Goal: Task Accomplishment & Management: Manage account settings

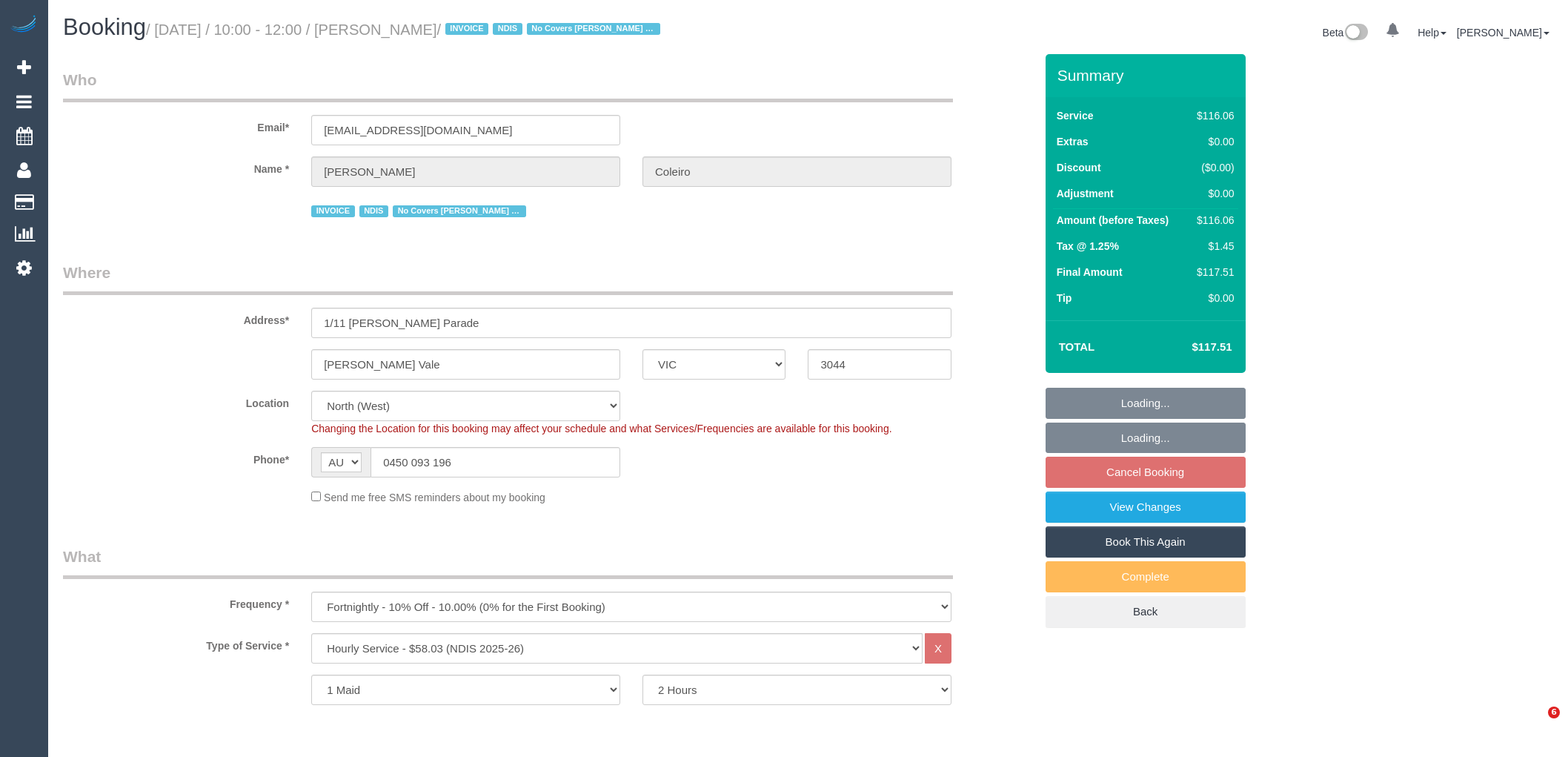
select select "VIC"
select select "spot1"
select select "number:27"
select select "number:14"
select select "number:19"
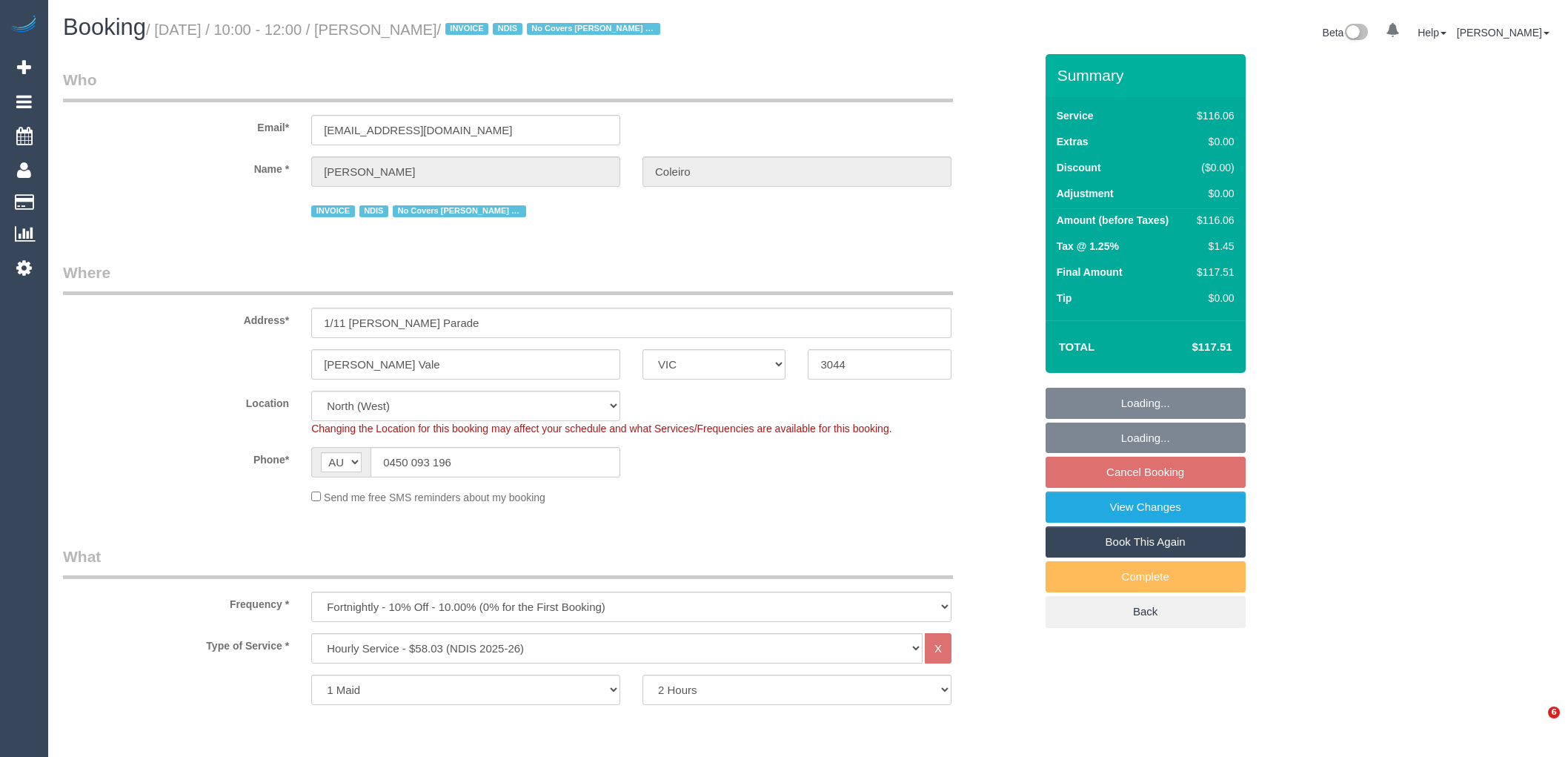
select select "number:36"
select select "number:34"
click at [463, 597] on select "One Time Cleaning Weekly - 10% Off - 10.00% (0% for the First Booking) Fortnigh…" at bounding box center [631, 606] width 641 height 30
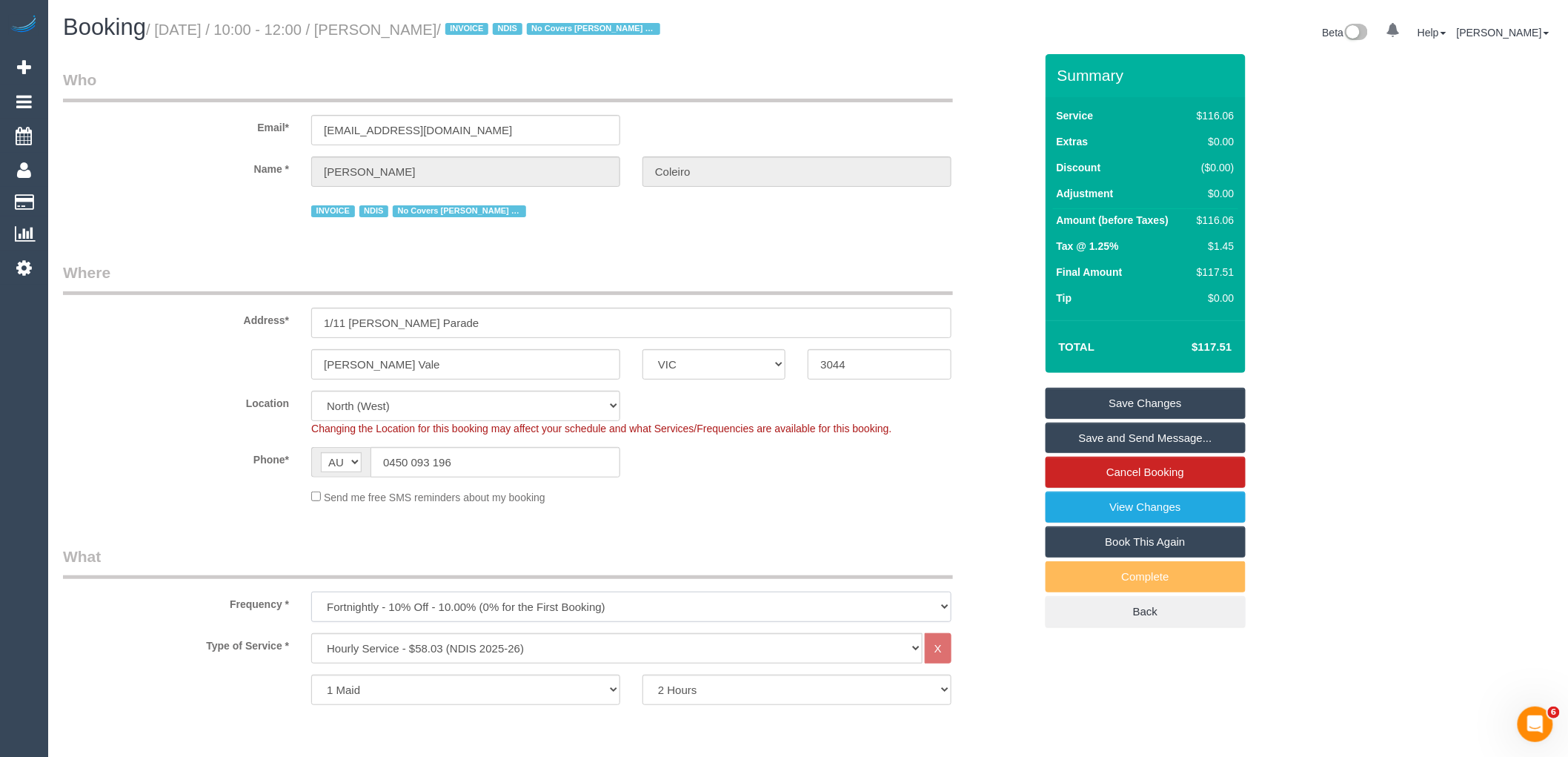
select select "object:745"
click at [311, 594] on select "One Time Cleaning Weekly - 10% Off - 10.00% (0% for the First Booking) Fortnigh…" at bounding box center [631, 606] width 641 height 30
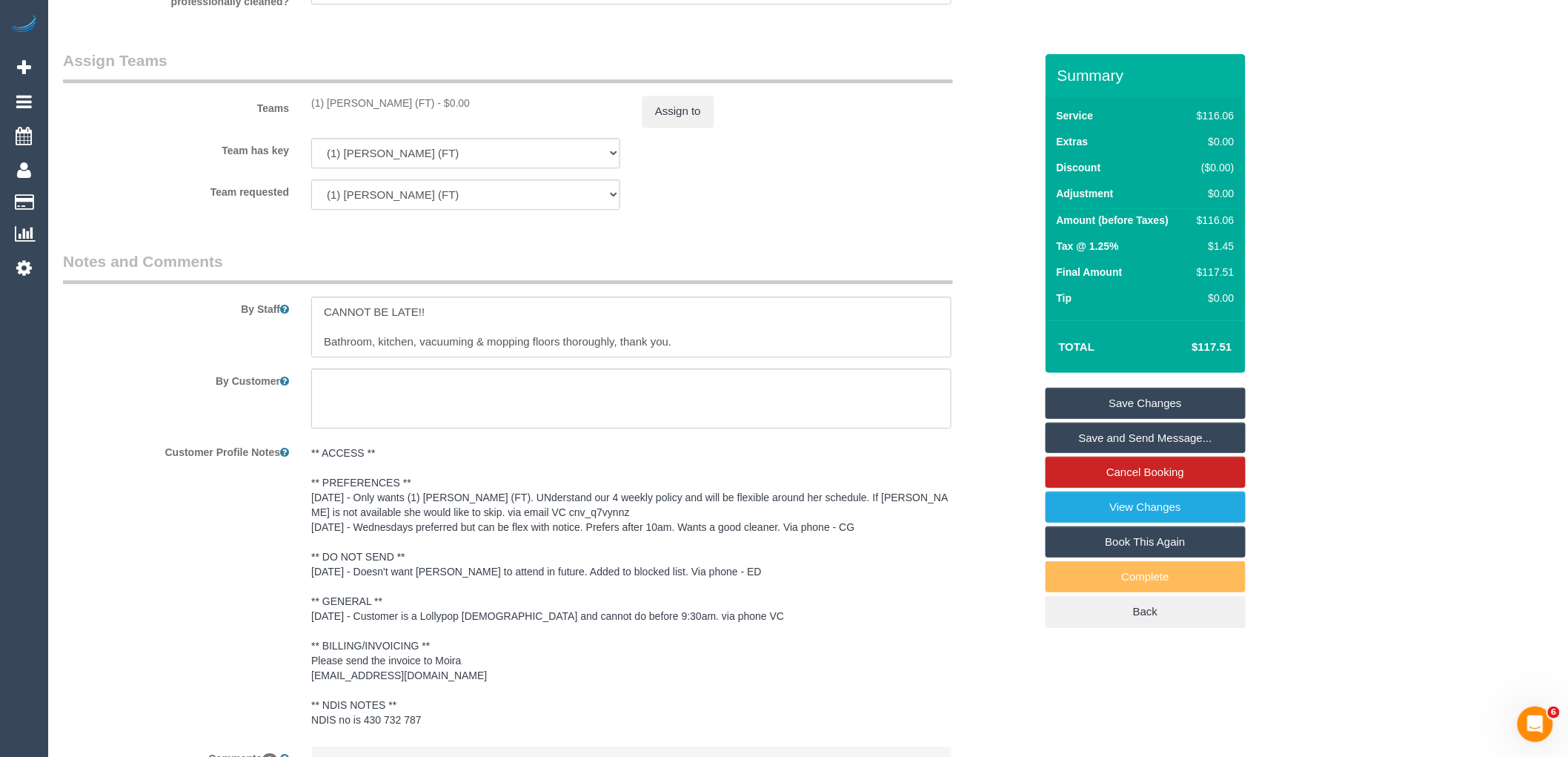
scroll to position [1881, 0]
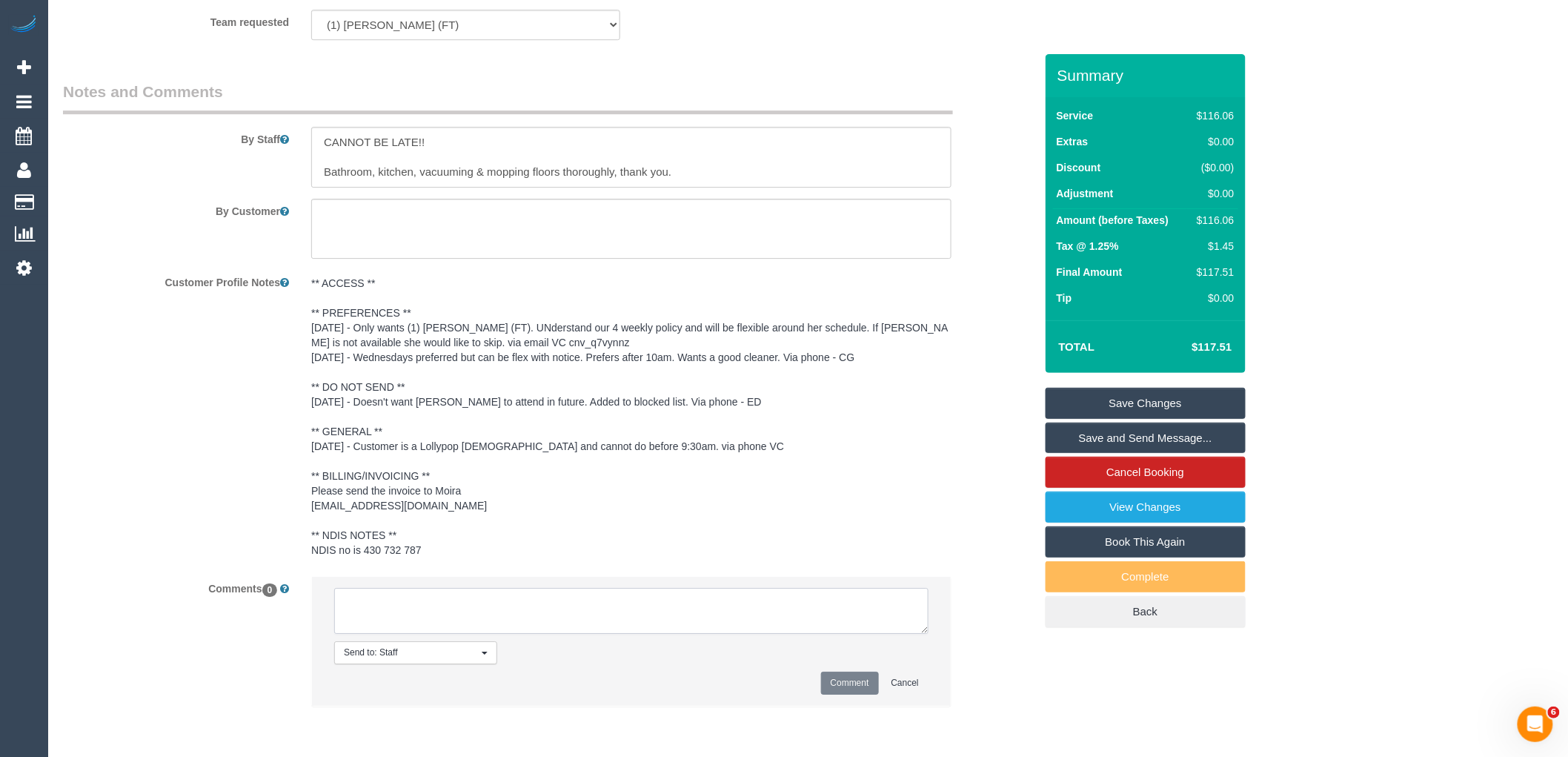
click at [509, 610] on textarea at bounding box center [631, 610] width 595 height 46
click at [452, 604] on textarea at bounding box center [631, 610] width 595 height 46
type textarea "/"
type textarea "Customer changing from fortnightly to 4 weekly. No change to cleaners schedule.…"
drag, startPoint x: 855, startPoint y: 689, endPoint x: 856, endPoint y: 679, distance: 10.0
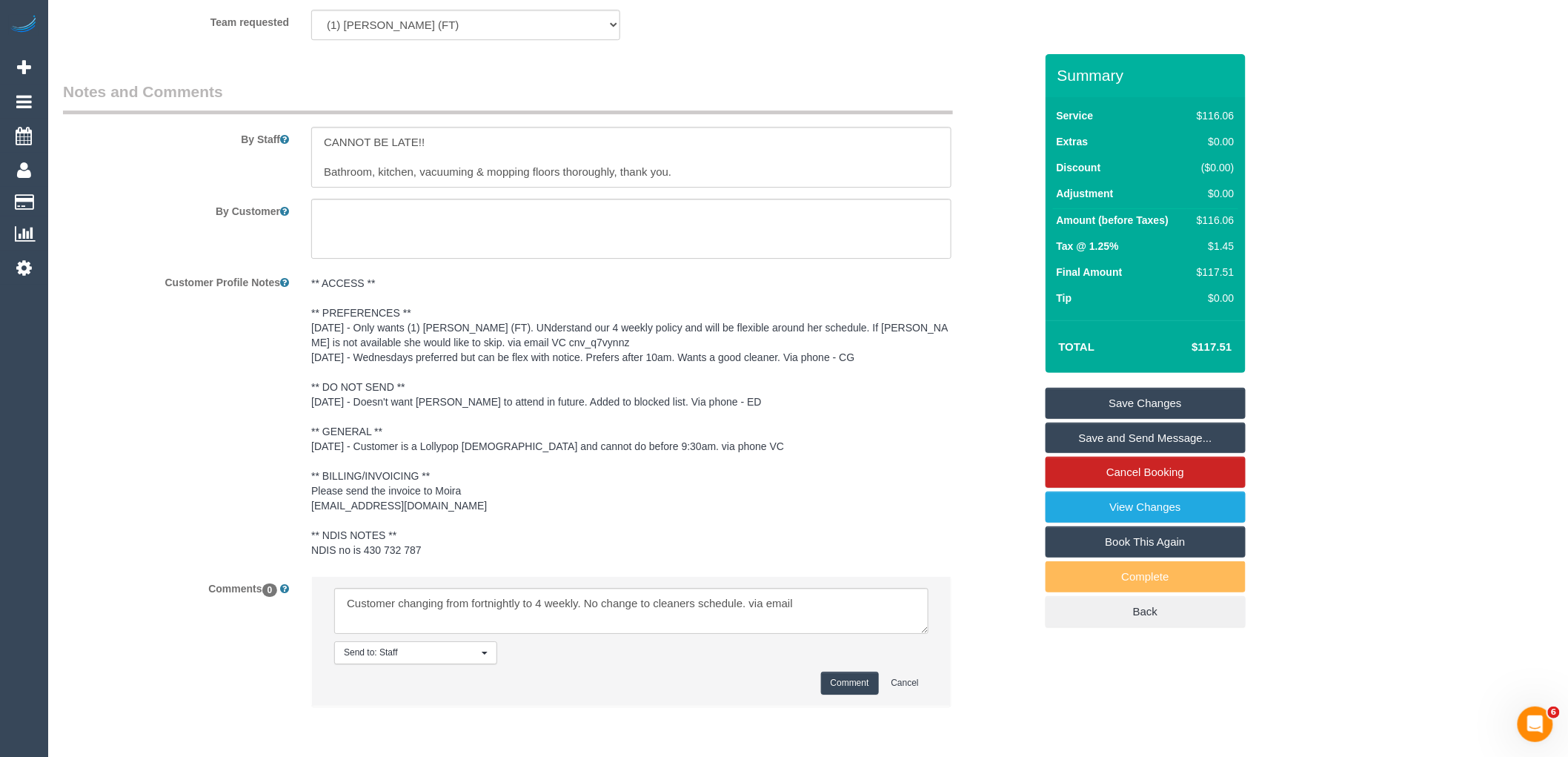
click at [855, 689] on button "Comment" at bounding box center [849, 682] width 58 height 23
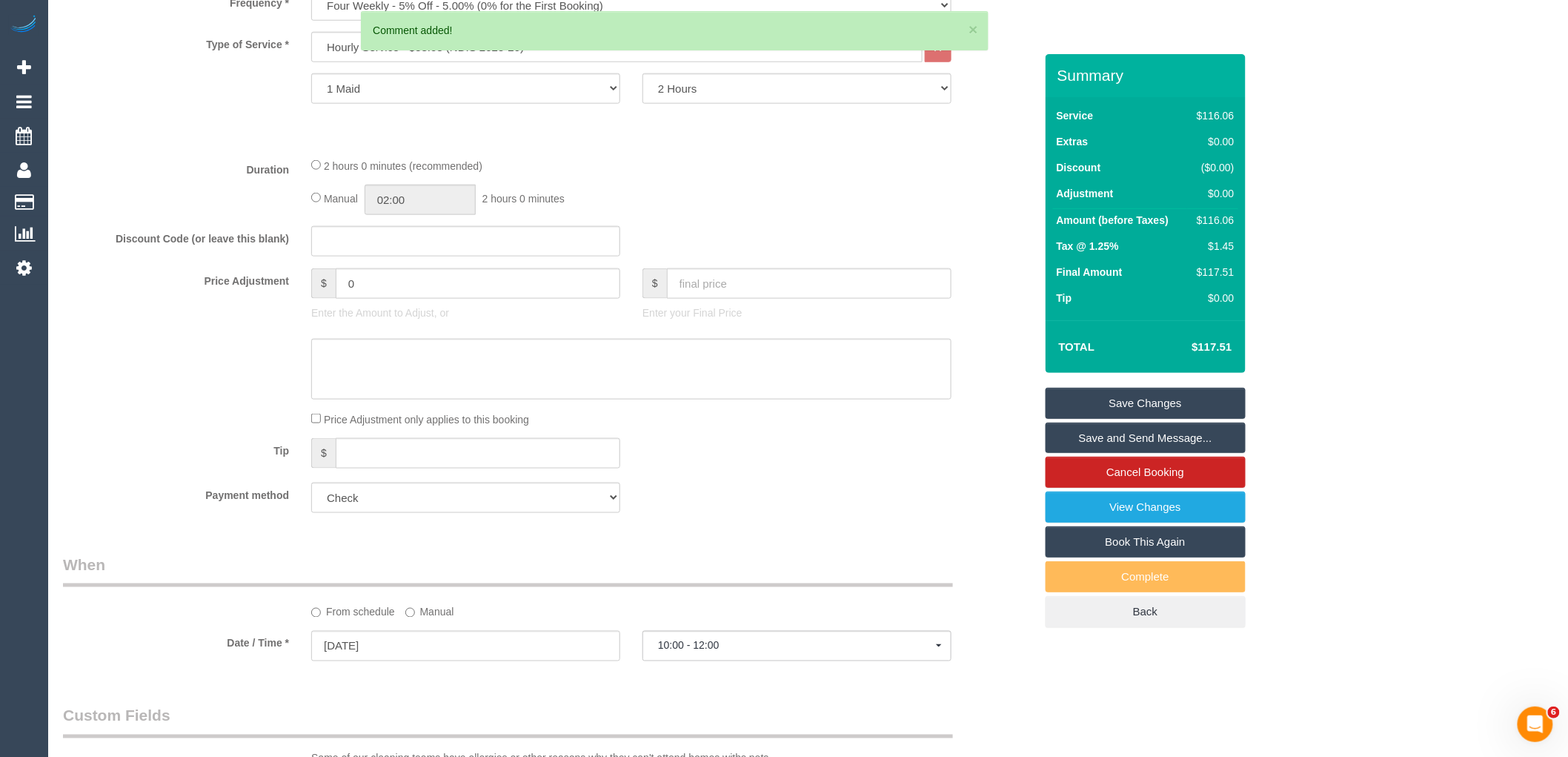
scroll to position [0, 0]
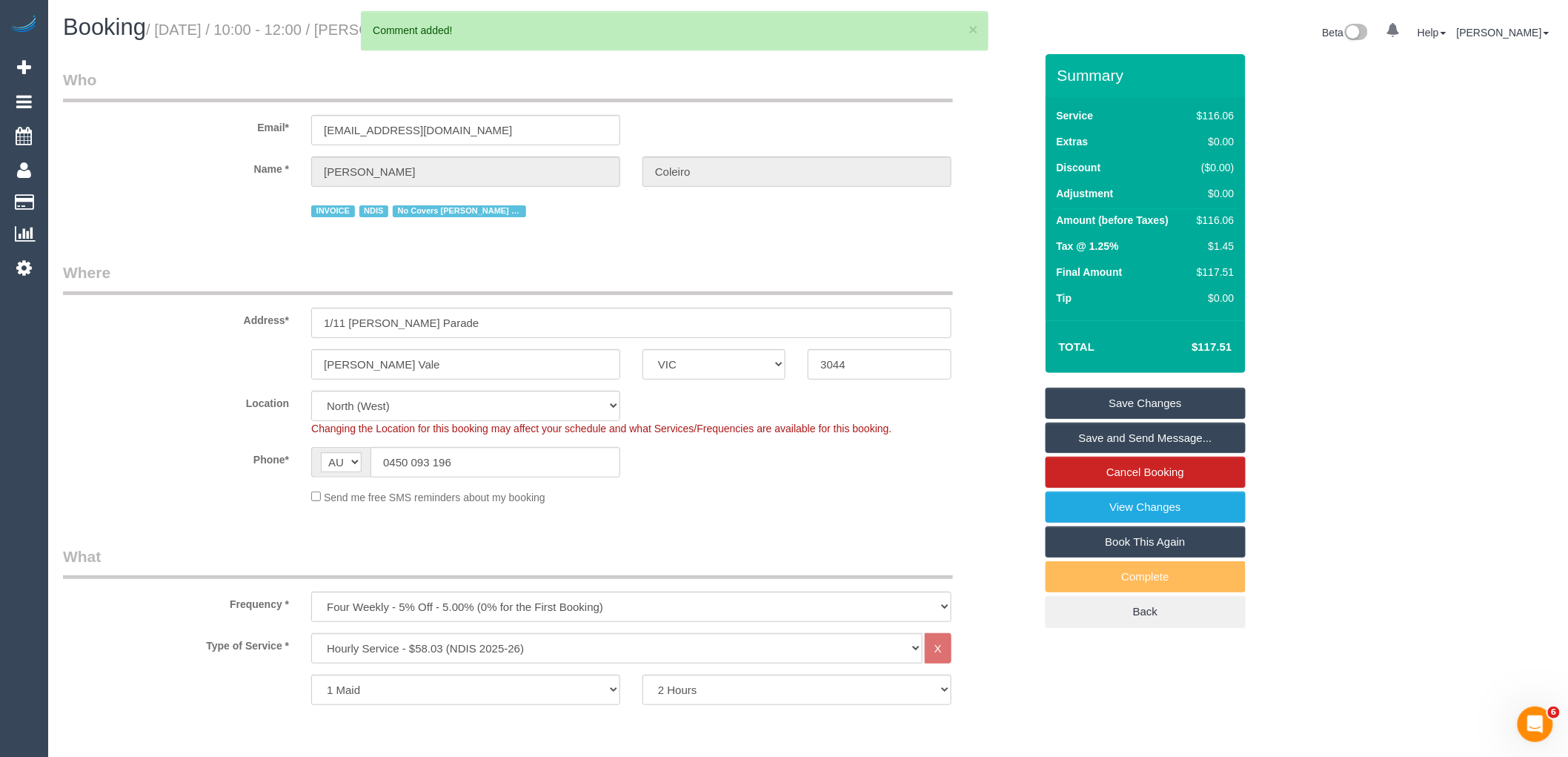
click at [1215, 401] on link "Save Changes" at bounding box center [1145, 403] width 200 height 31
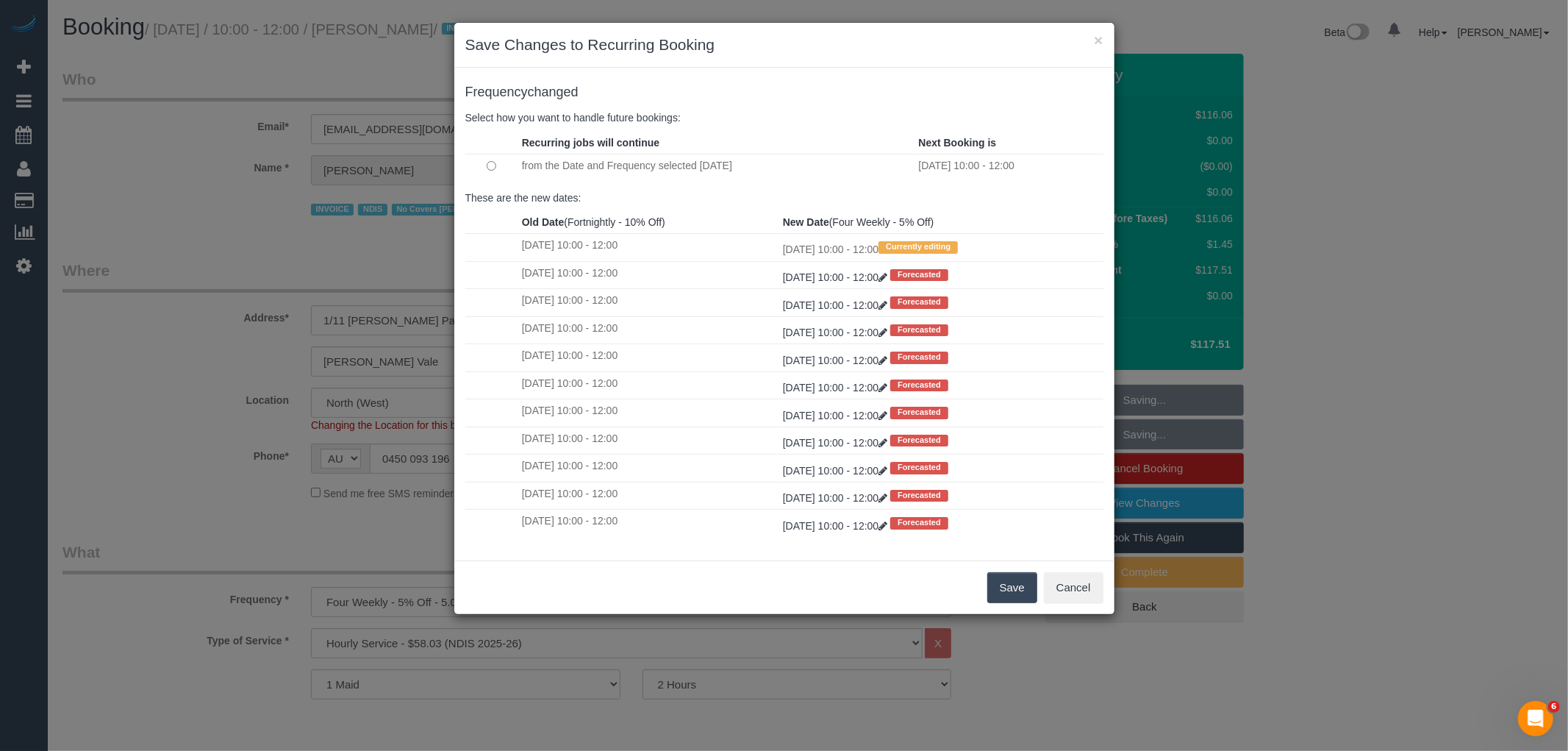
click at [1013, 603] on button "Save" at bounding box center [1012, 588] width 50 height 31
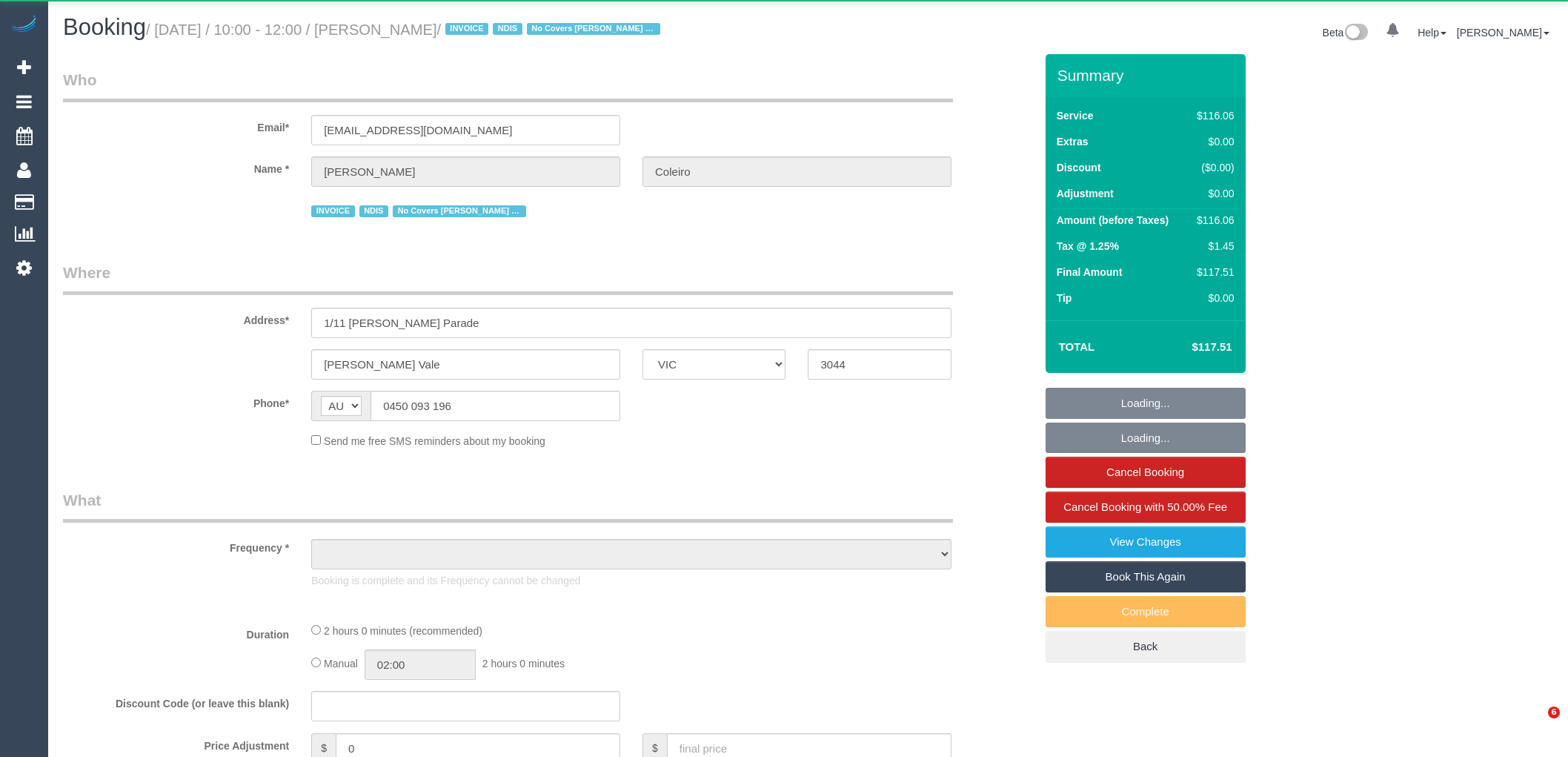
select select "VIC"
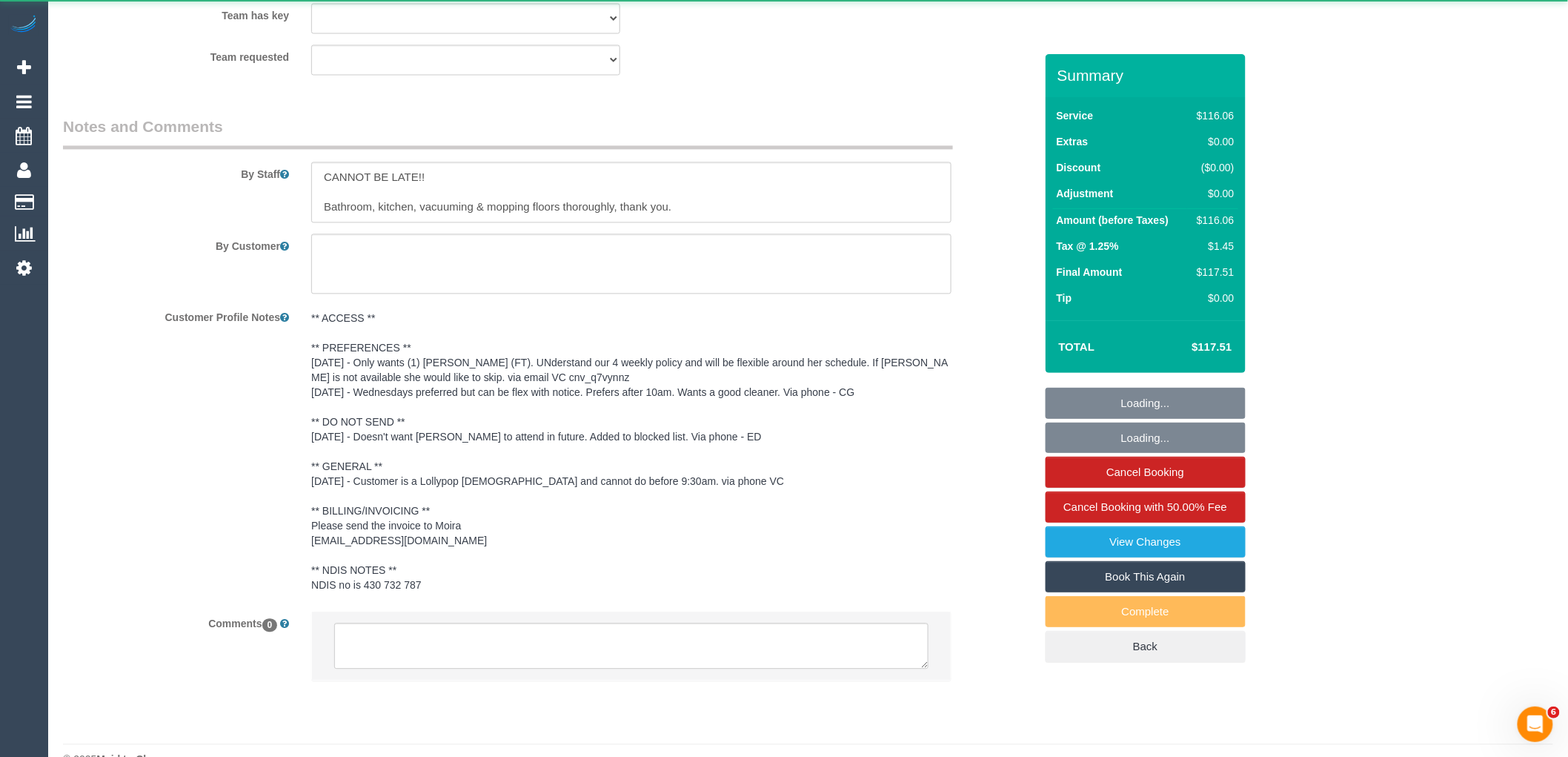
select select "object:541"
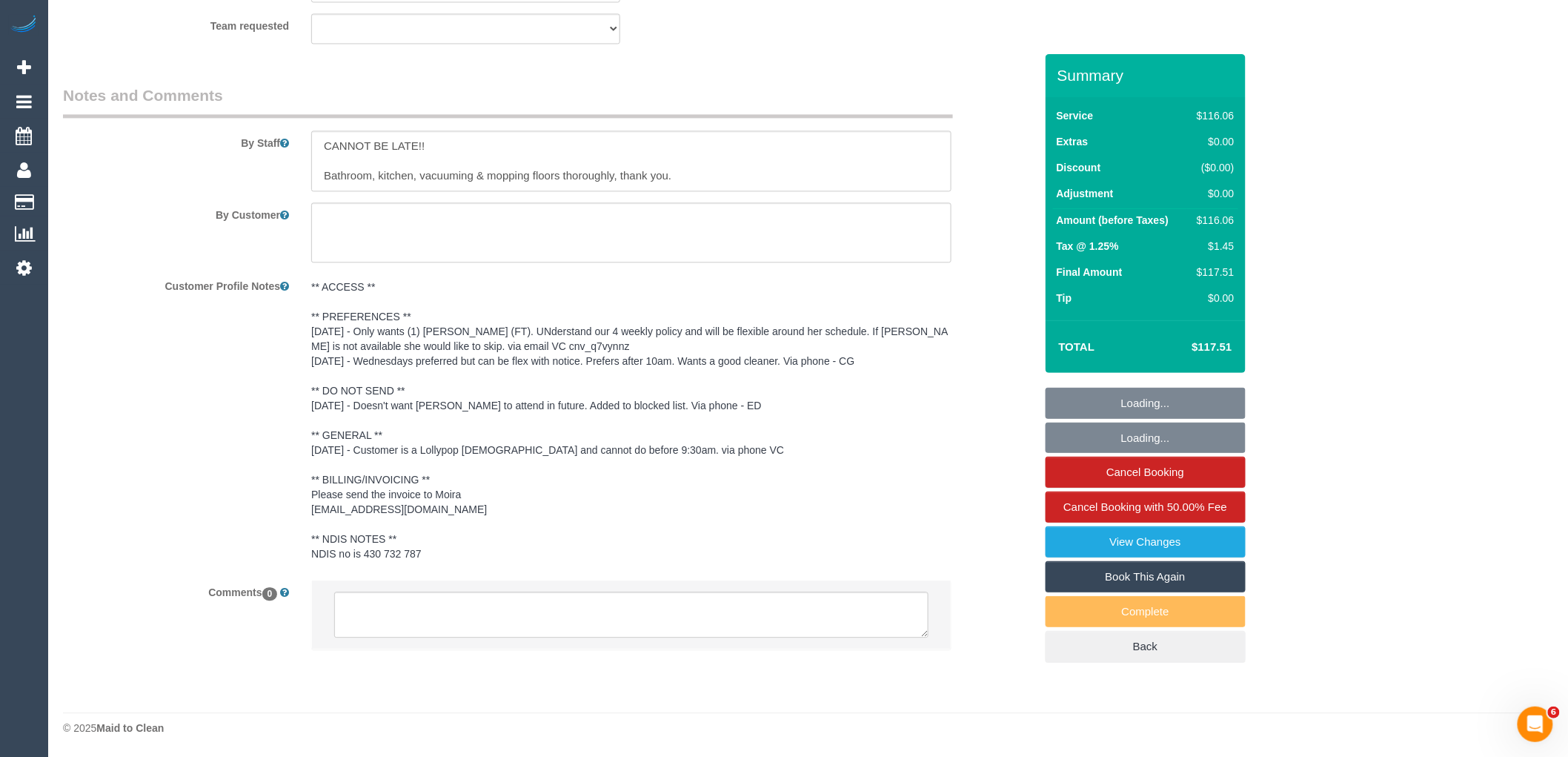
select select "number:27"
select select "number:14"
select select "number:19"
select select "number:36"
select select "number:34"
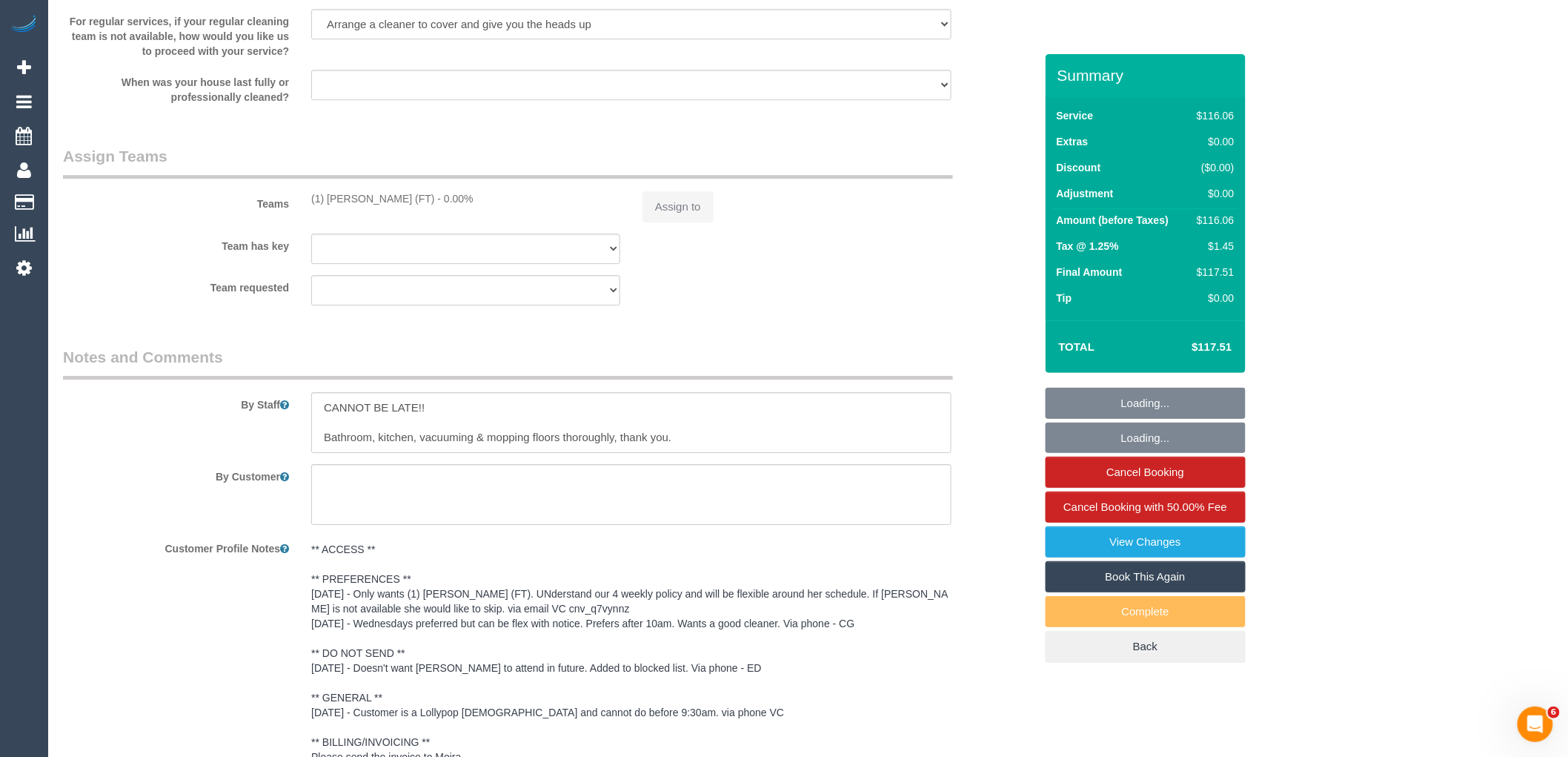
select select "object:769"
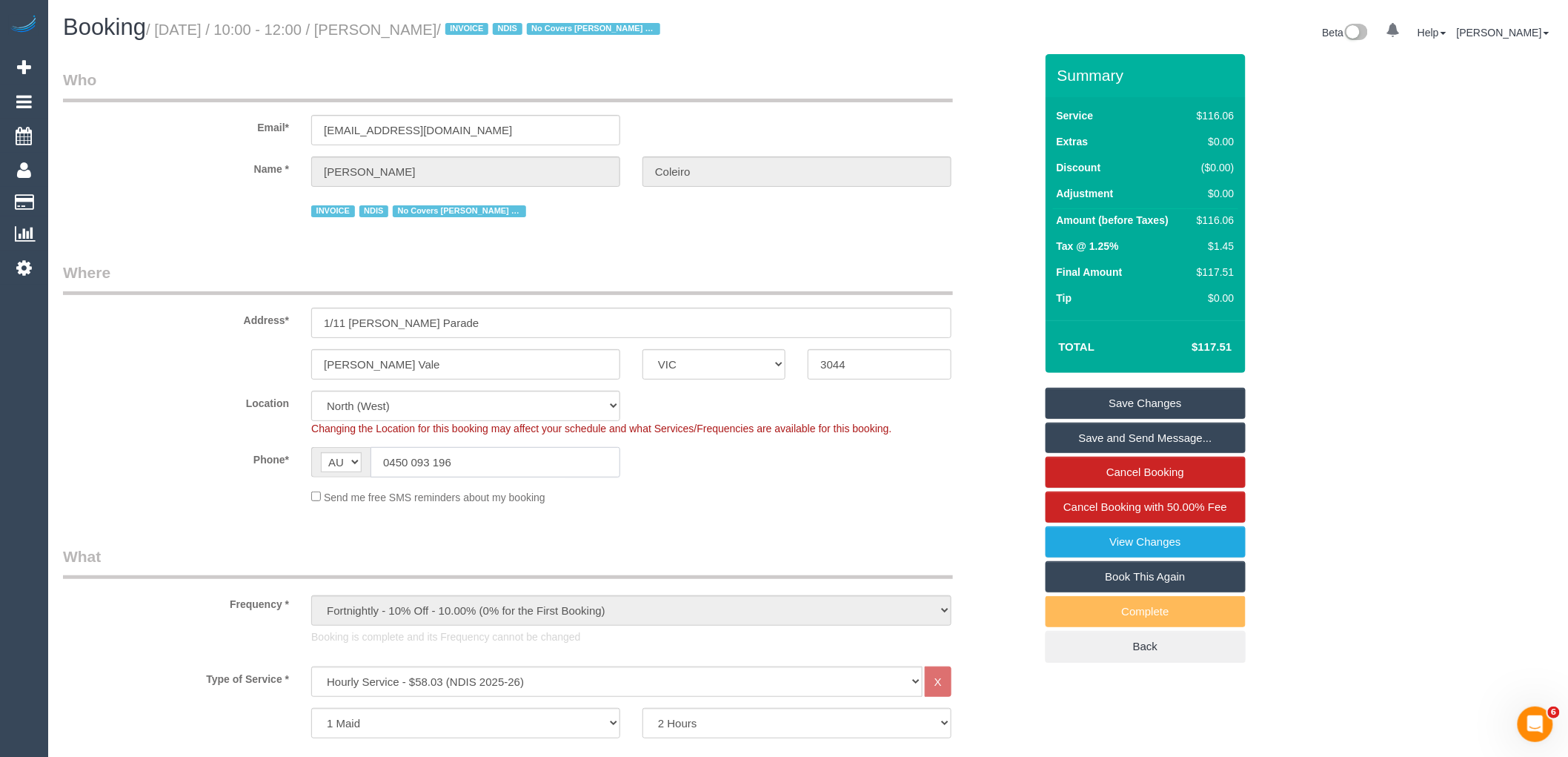
click at [338, 466] on div "AF AL DZ AD AO AI AQ AG AR AM AW AU AT AZ BS BH BD BB BY BE BZ BJ BM BT BO BA B…" at bounding box center [465, 461] width 309 height 30
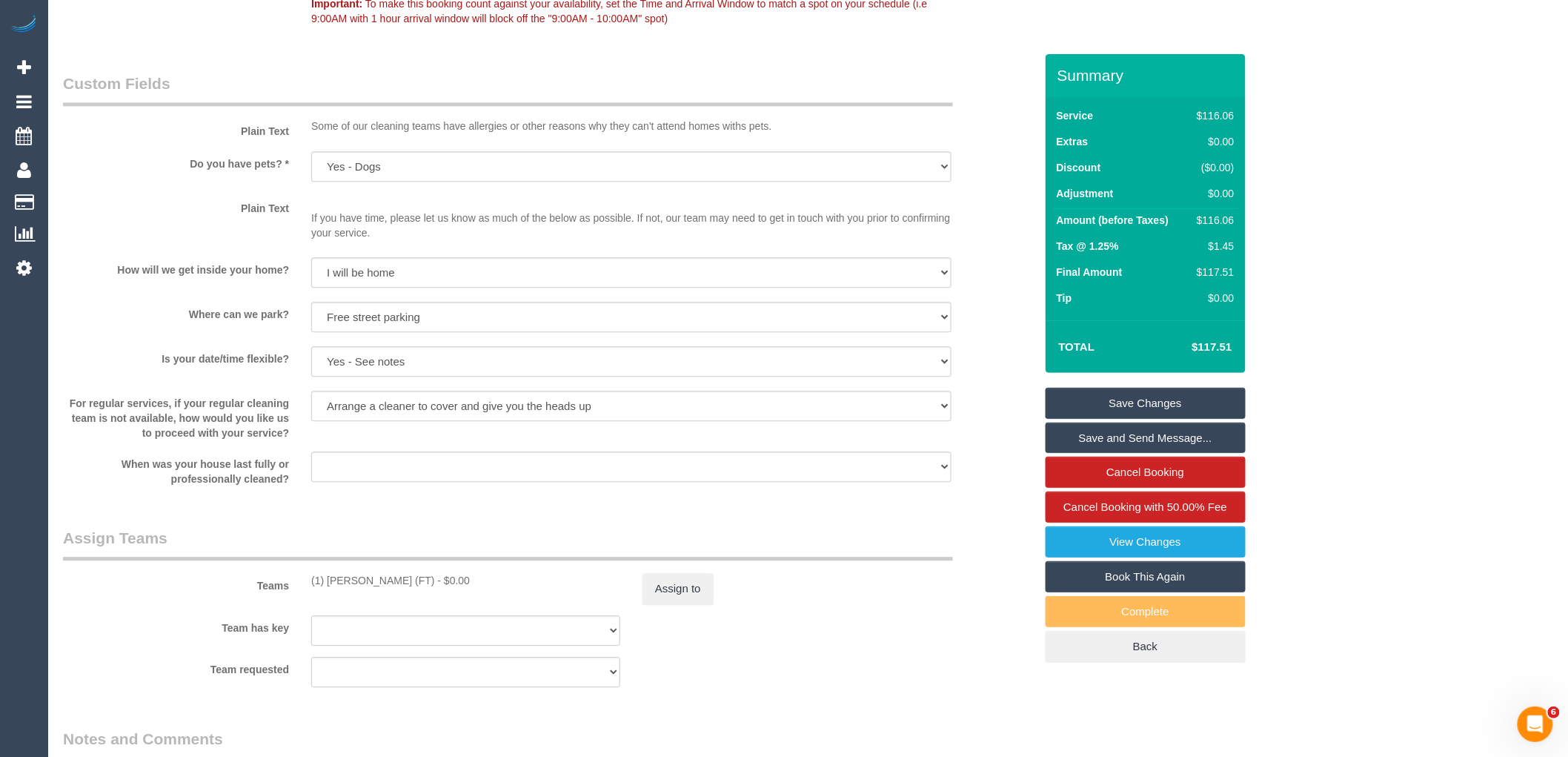
scroll to position [2046, 0]
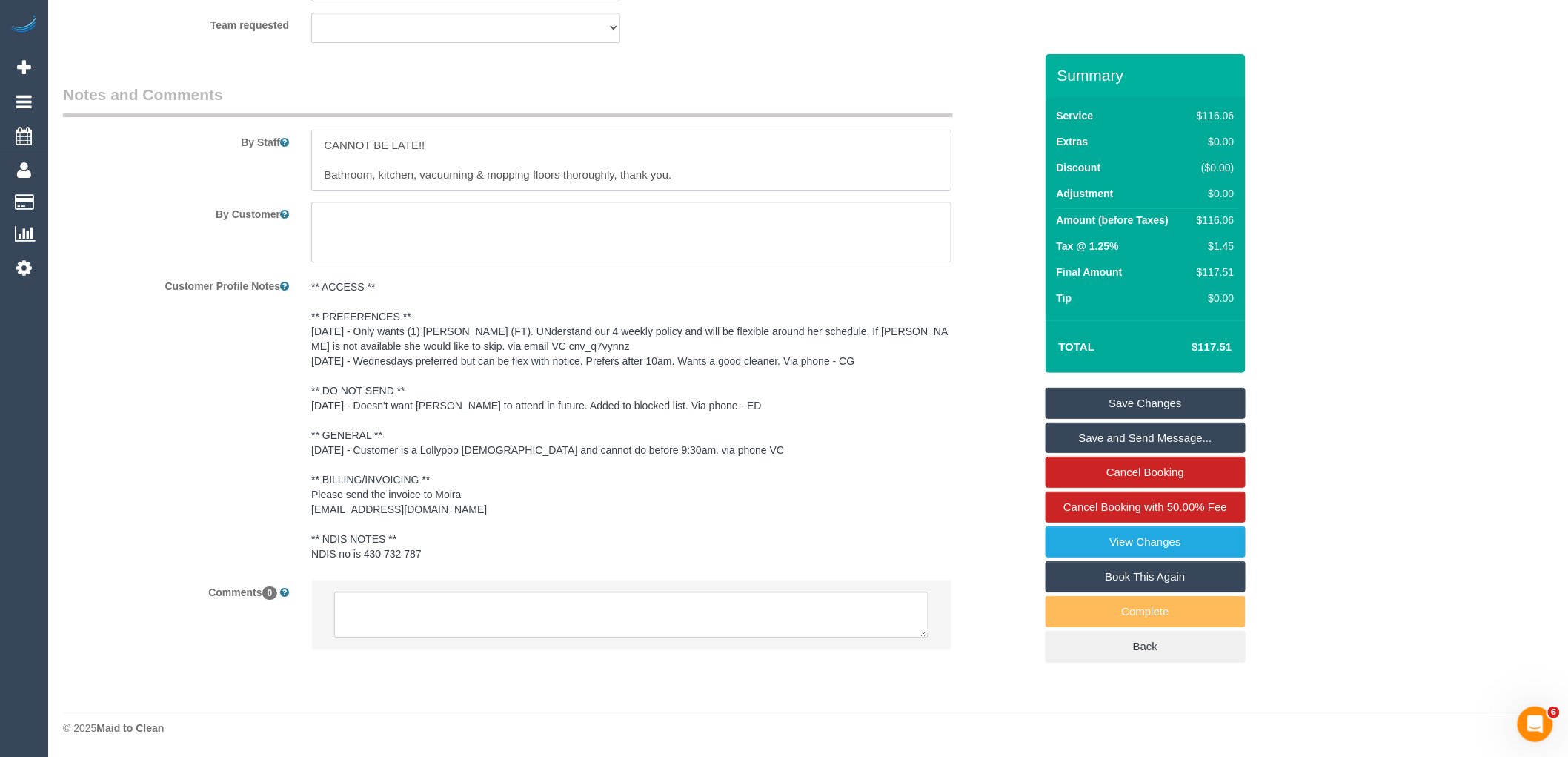
click at [322, 143] on textarea at bounding box center [631, 160] width 641 height 61
click at [495, 146] on textarea at bounding box center [631, 160] width 641 height 61
paste textarea "0450 093 196"
type textarea "CANNOT BE LATE!! contact customer when 15mins away 0450 093 196 Bathroom, kitch…"
click at [1159, 404] on link "Save Changes" at bounding box center [1145, 403] width 200 height 31
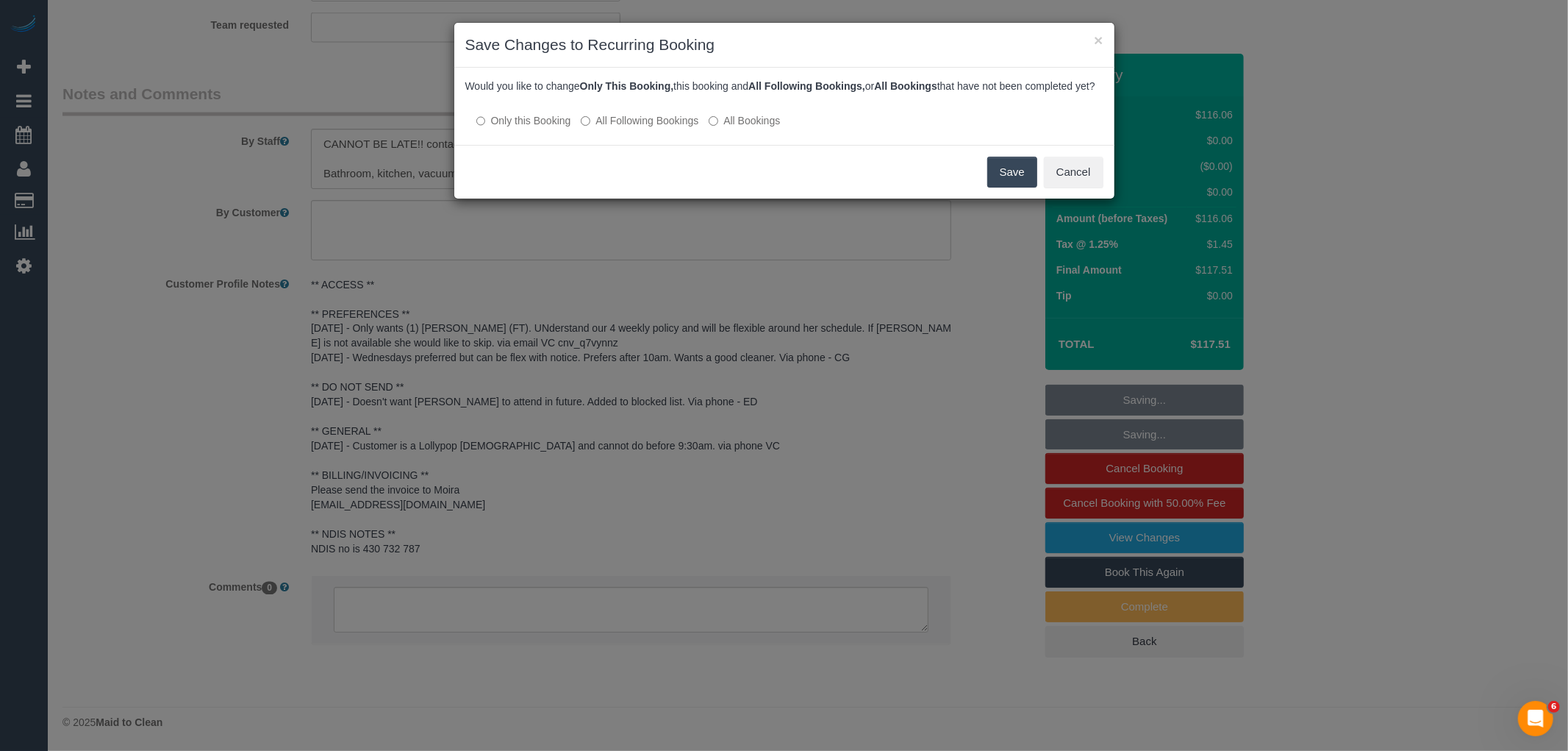
click at [628, 128] on label "All Following Bookings" at bounding box center [639, 120] width 118 height 15
click at [1018, 185] on button "Save" at bounding box center [1012, 172] width 50 height 31
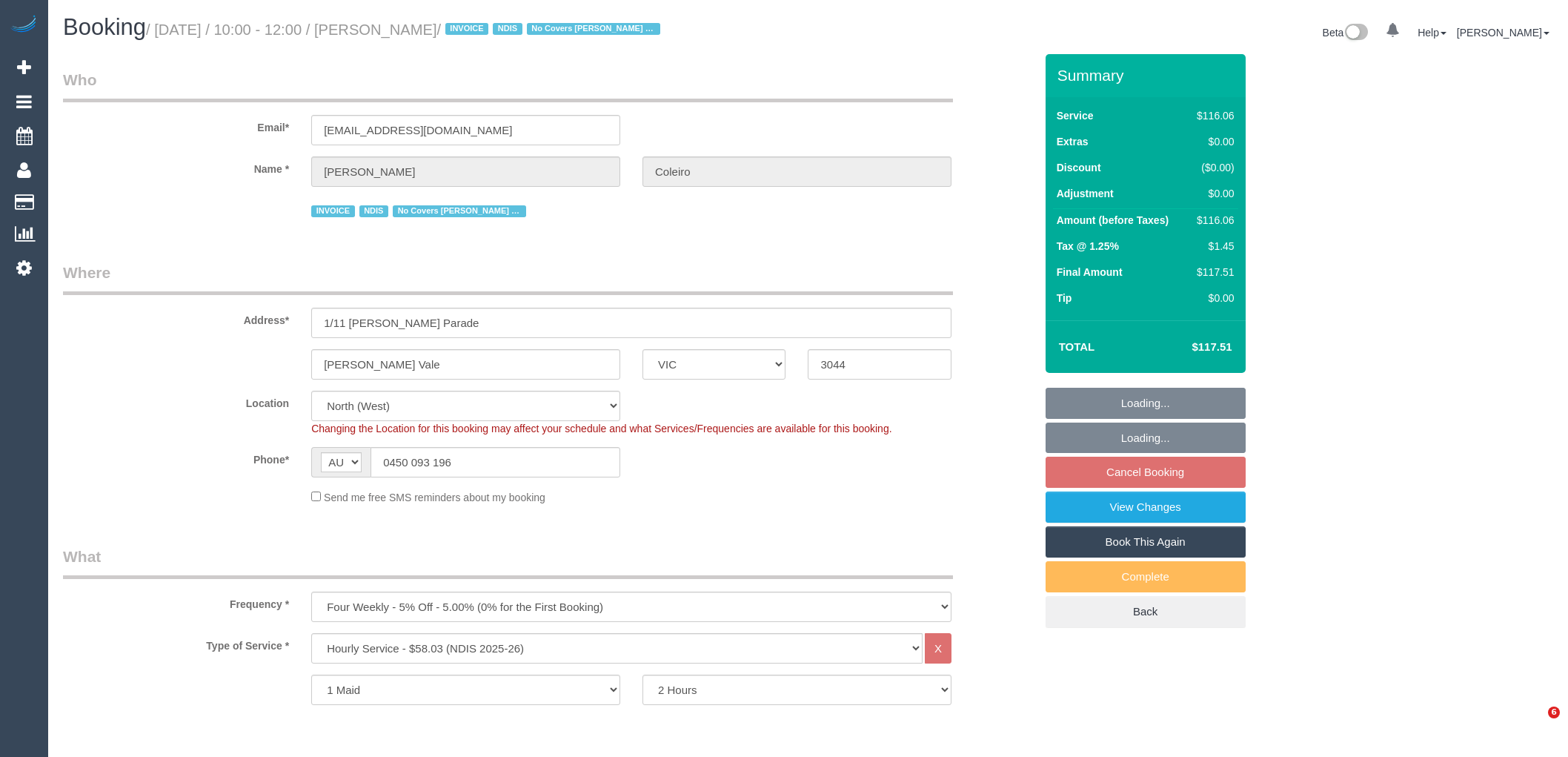
select select "VIC"
select select "spot1"
select select "number:27"
select select "number:14"
select select "number:19"
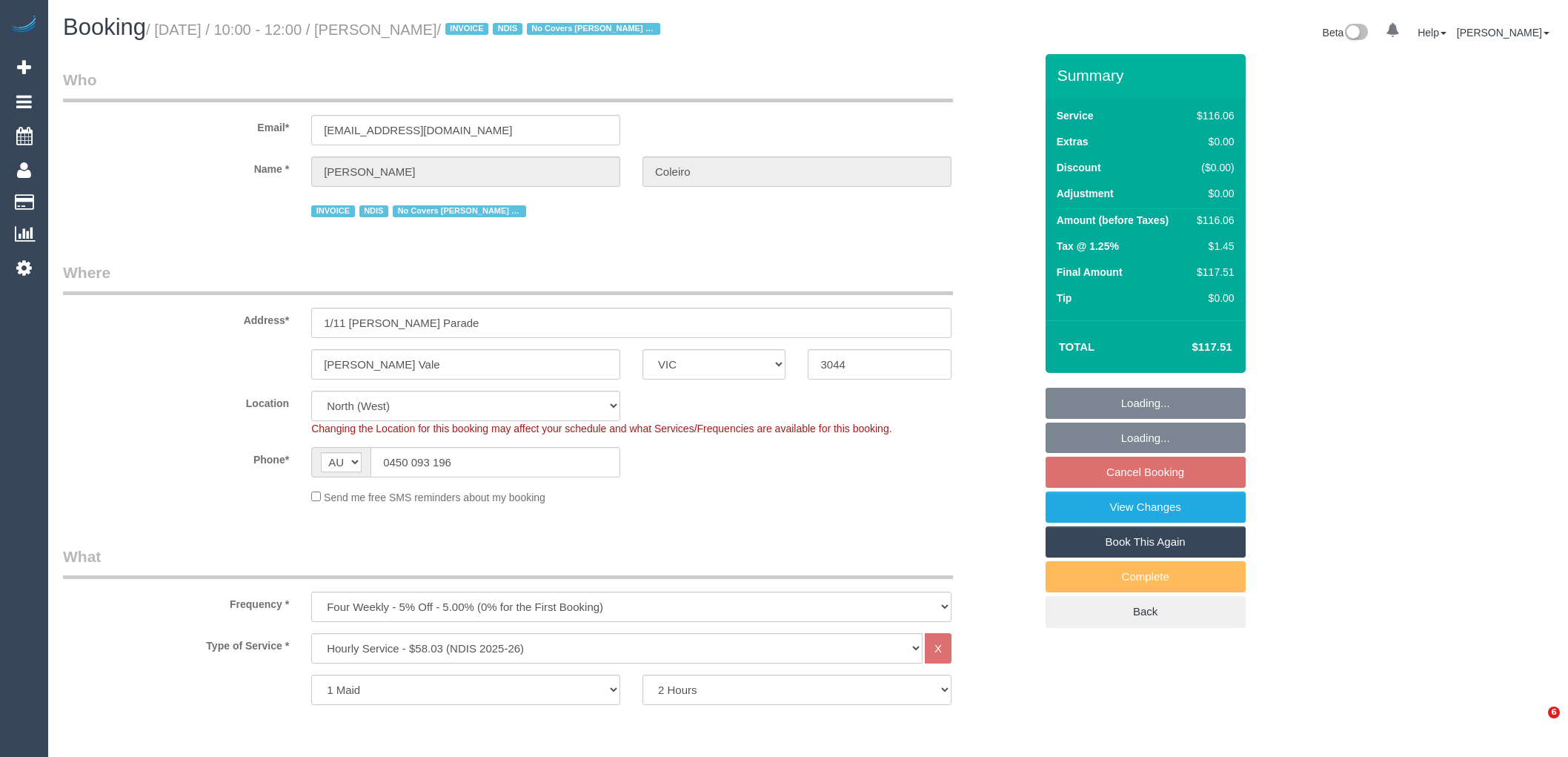
select select "number:36"
select select "number:34"
